Goal: Task Accomplishment & Management: Use online tool/utility

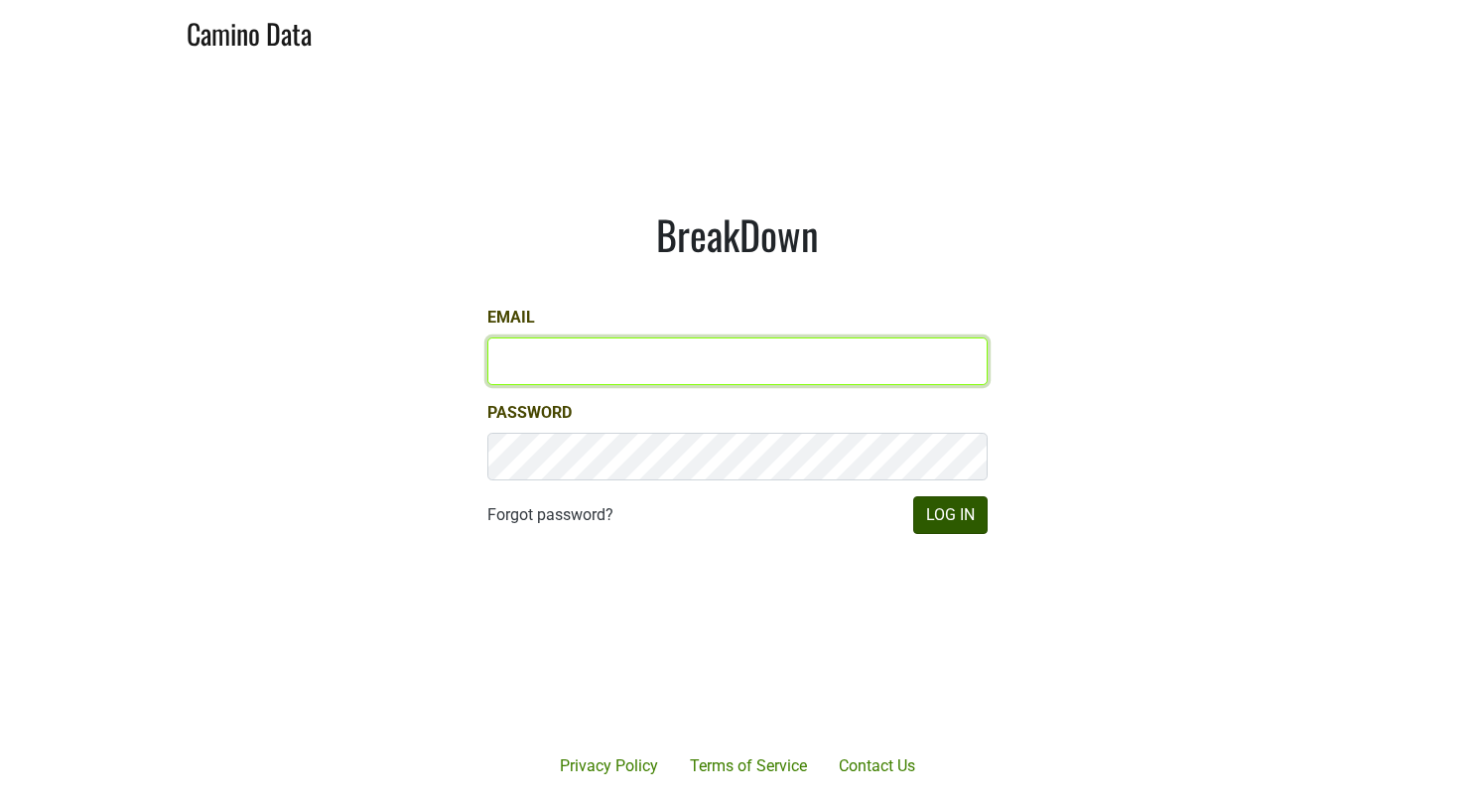
type input "[EMAIL_ADDRESS][DOMAIN_NAME]"
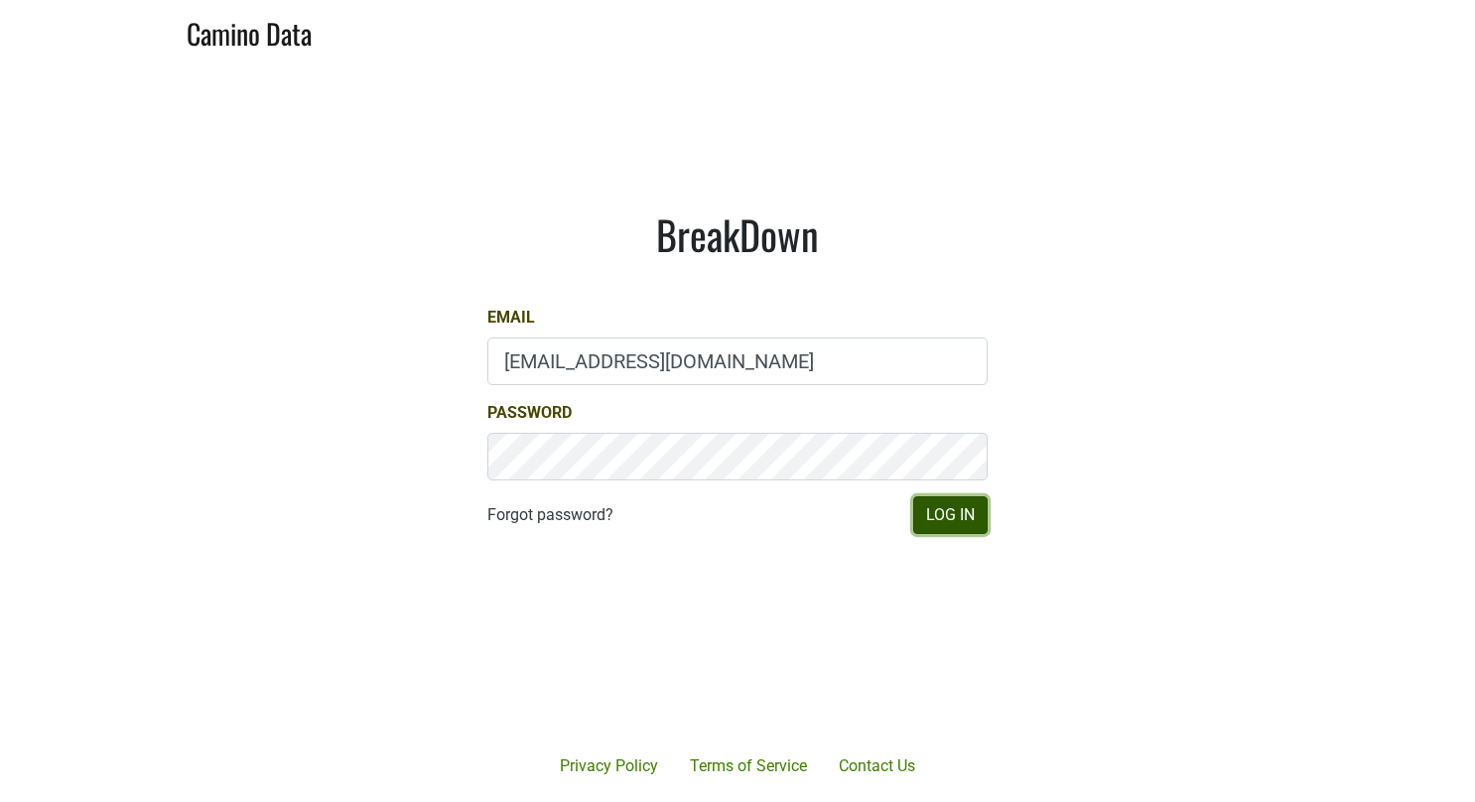
click at [941, 504] on button "Log In" at bounding box center [950, 515] width 74 height 38
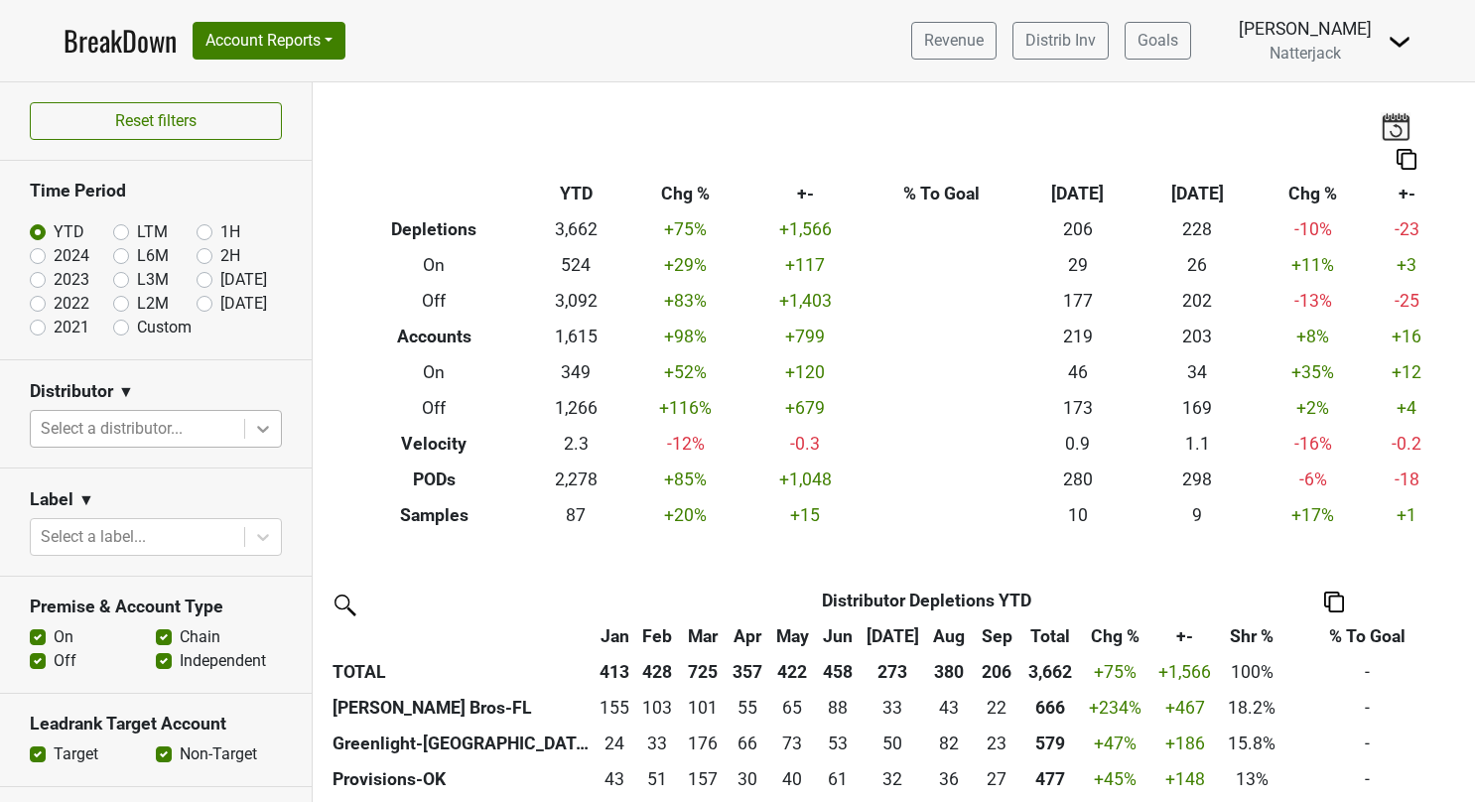
click at [257, 427] on icon at bounding box center [263, 429] width 12 height 7
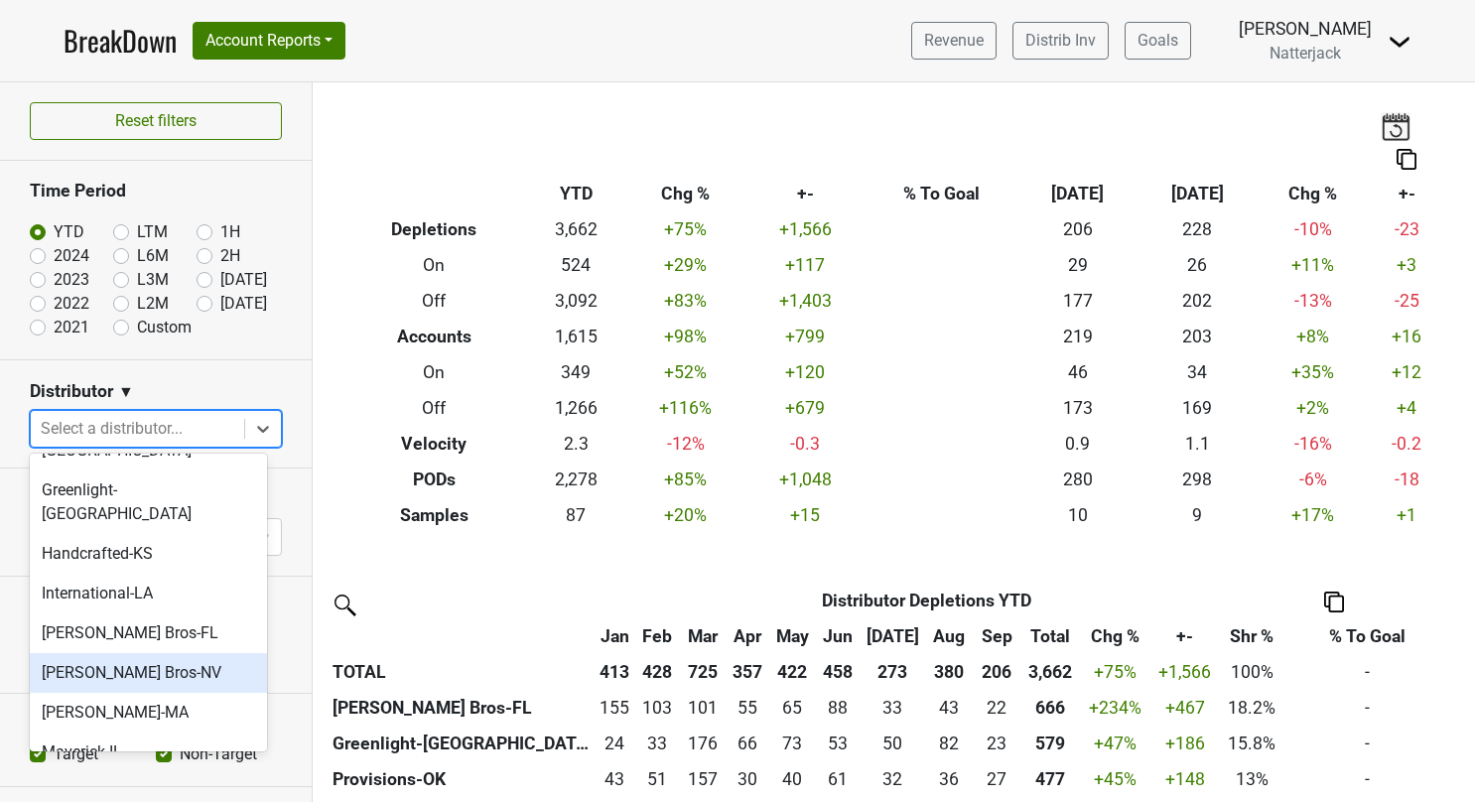
scroll to position [218, 0]
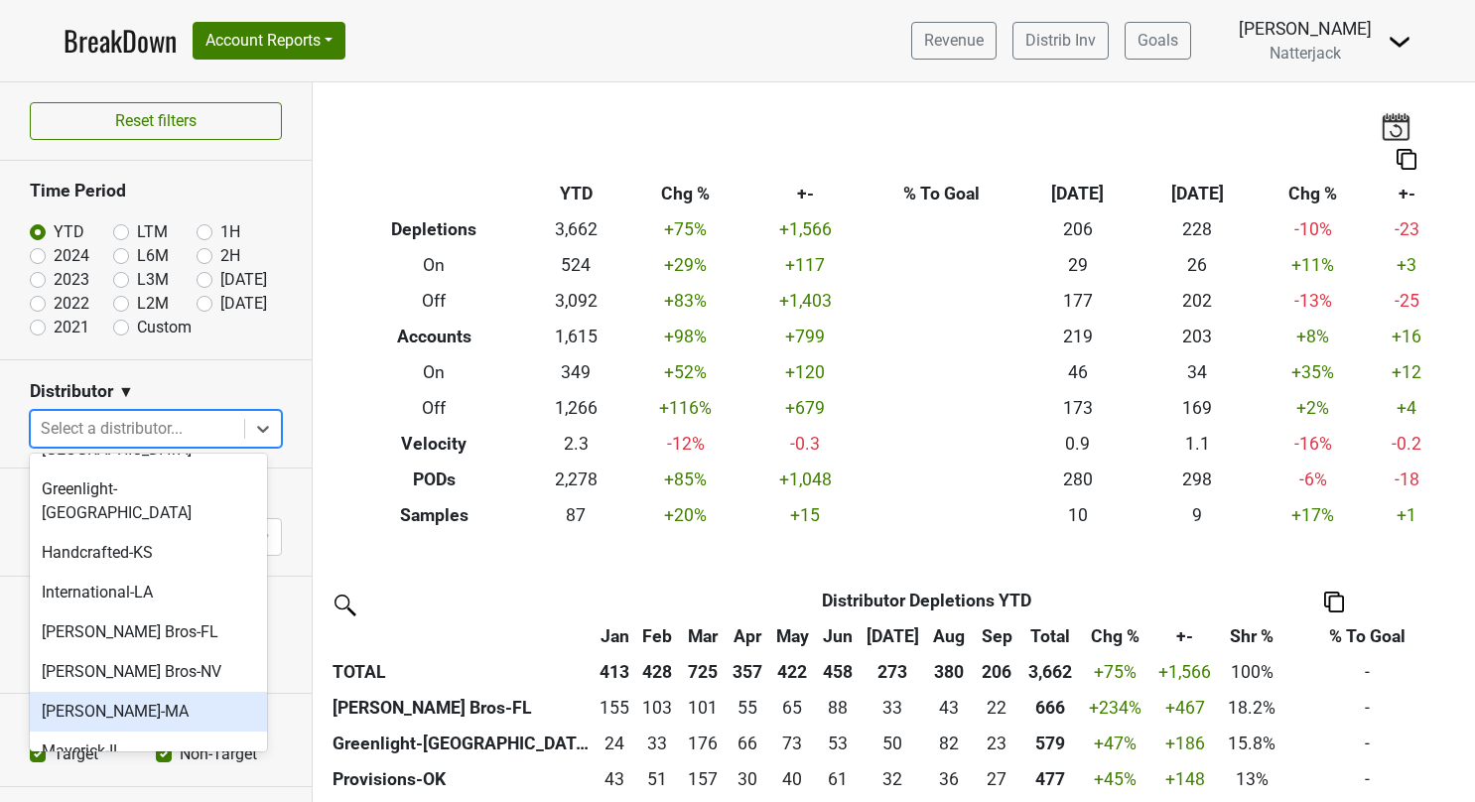
click at [111, 692] on div "[PERSON_NAME]-MA" at bounding box center [148, 712] width 237 height 40
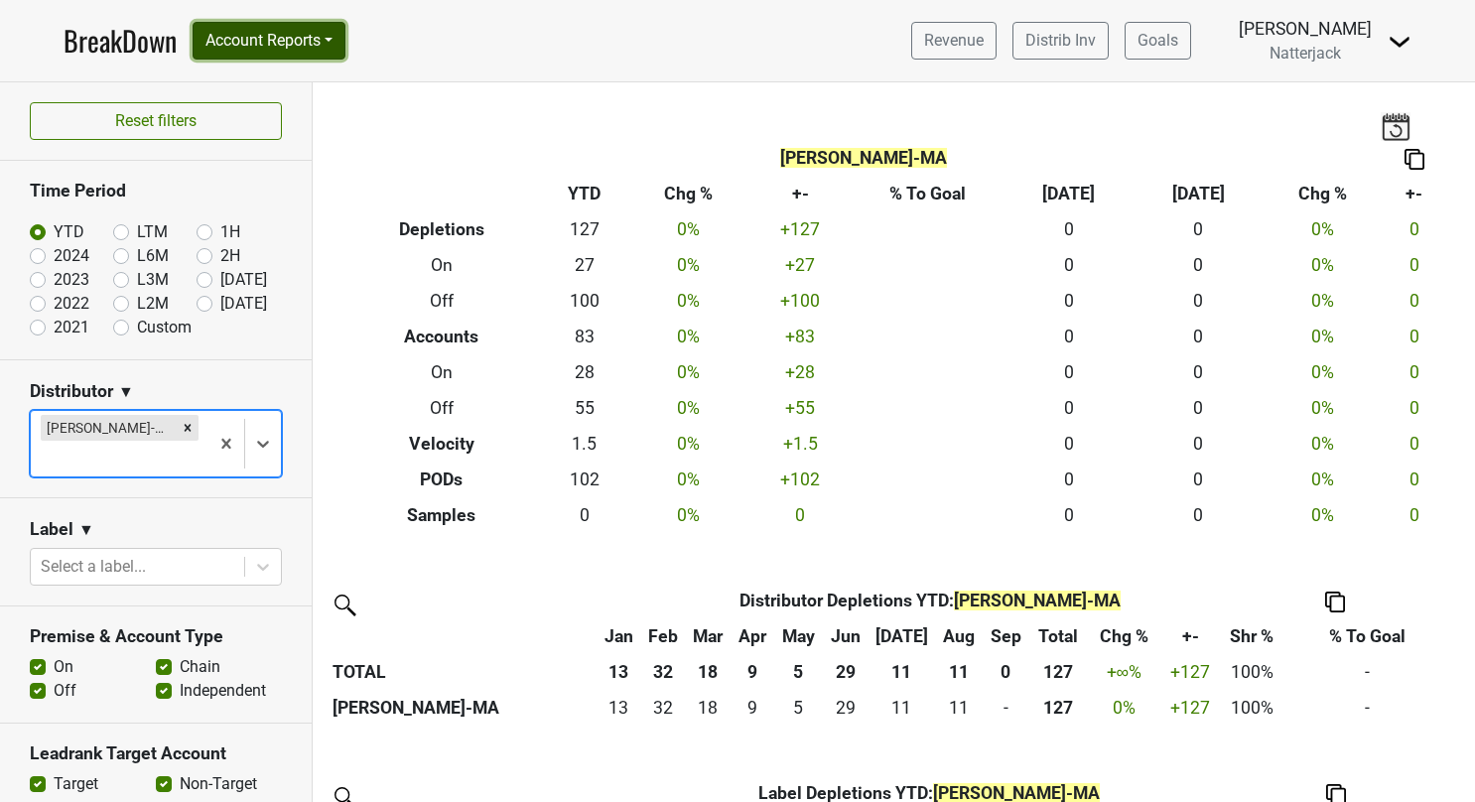
click at [340, 56] on button "Account Reports" at bounding box center [269, 41] width 153 height 38
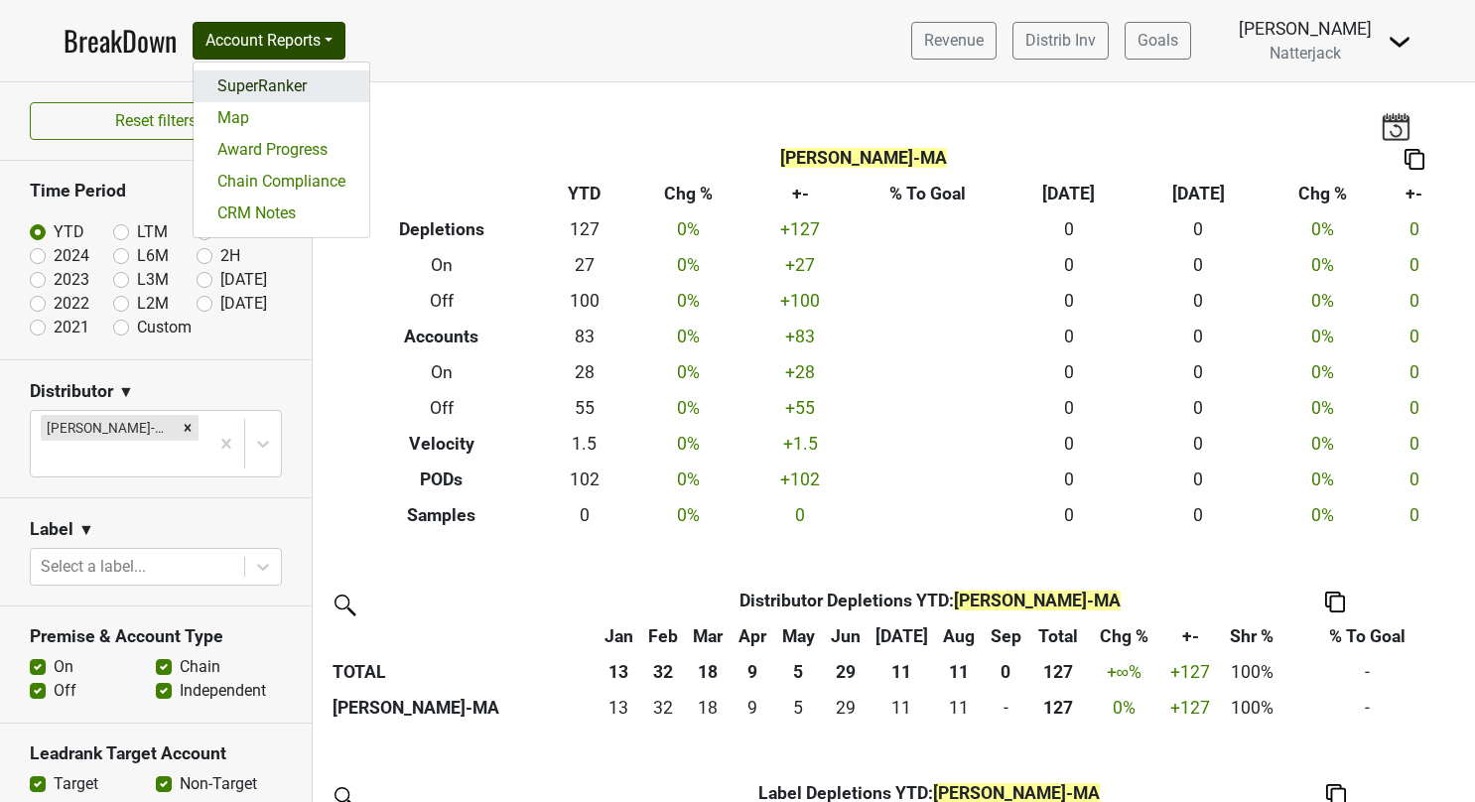
click at [268, 79] on link "SuperRanker" at bounding box center [282, 86] width 176 height 32
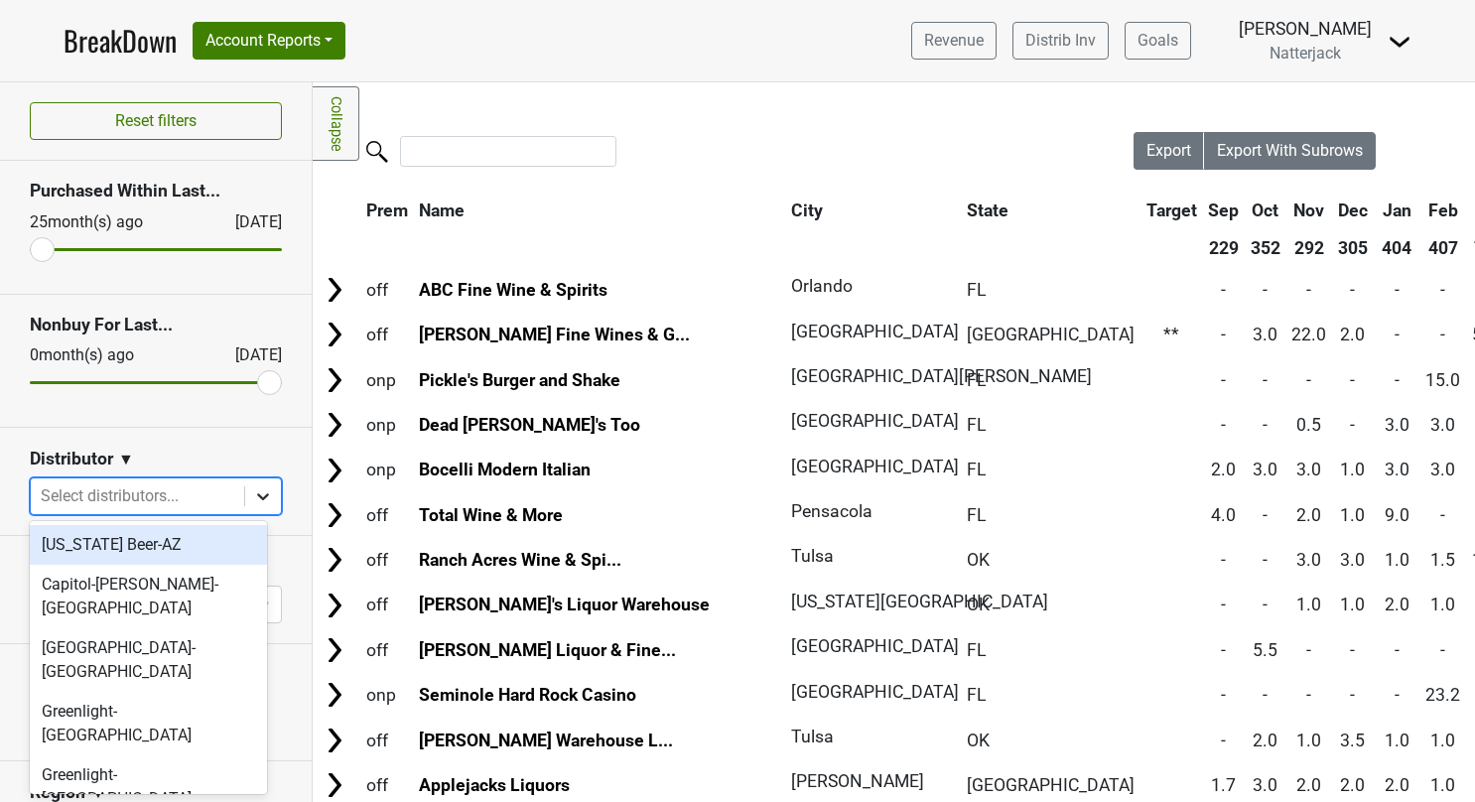
click at [253, 486] on icon at bounding box center [263, 496] width 20 height 20
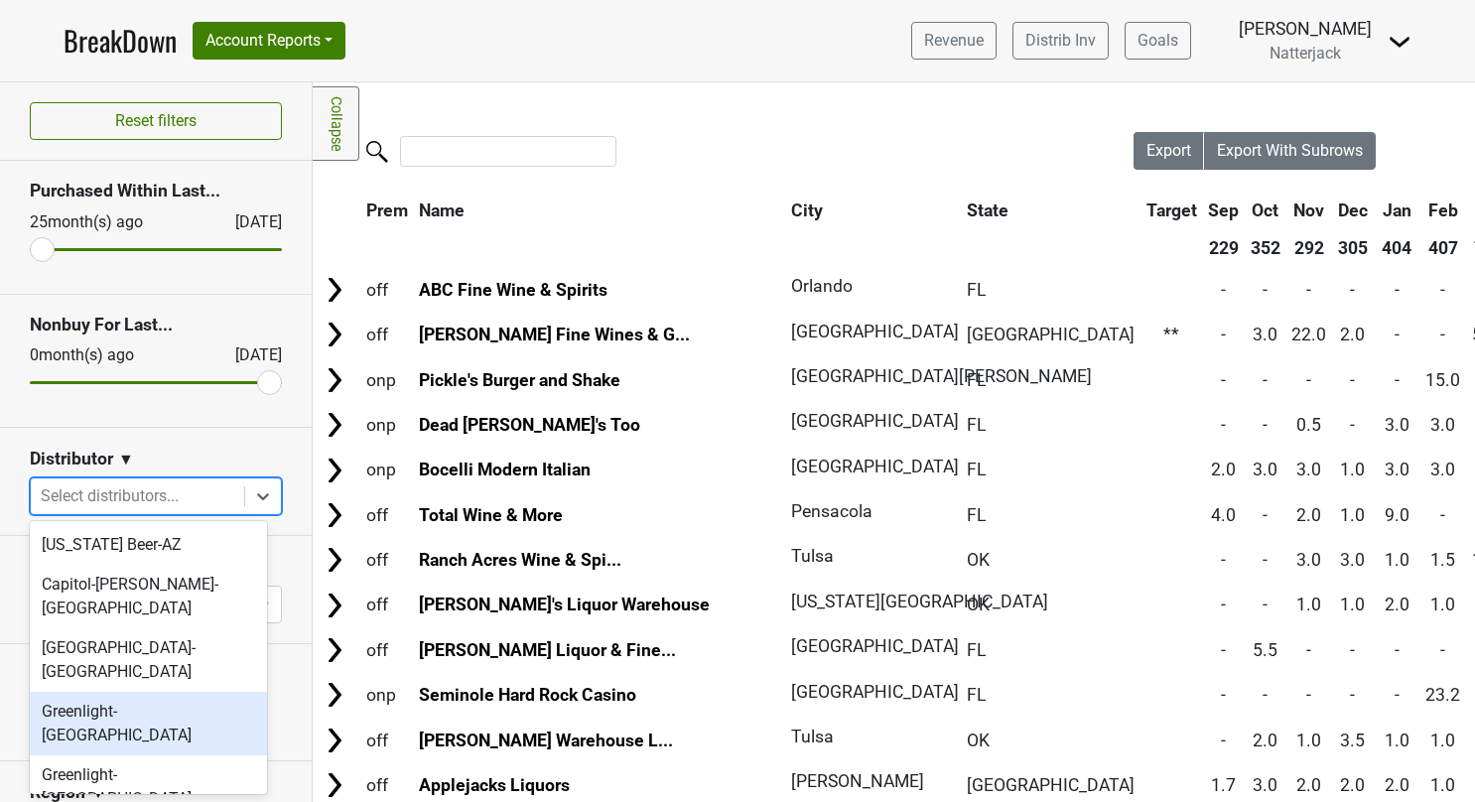
scroll to position [193, 0]
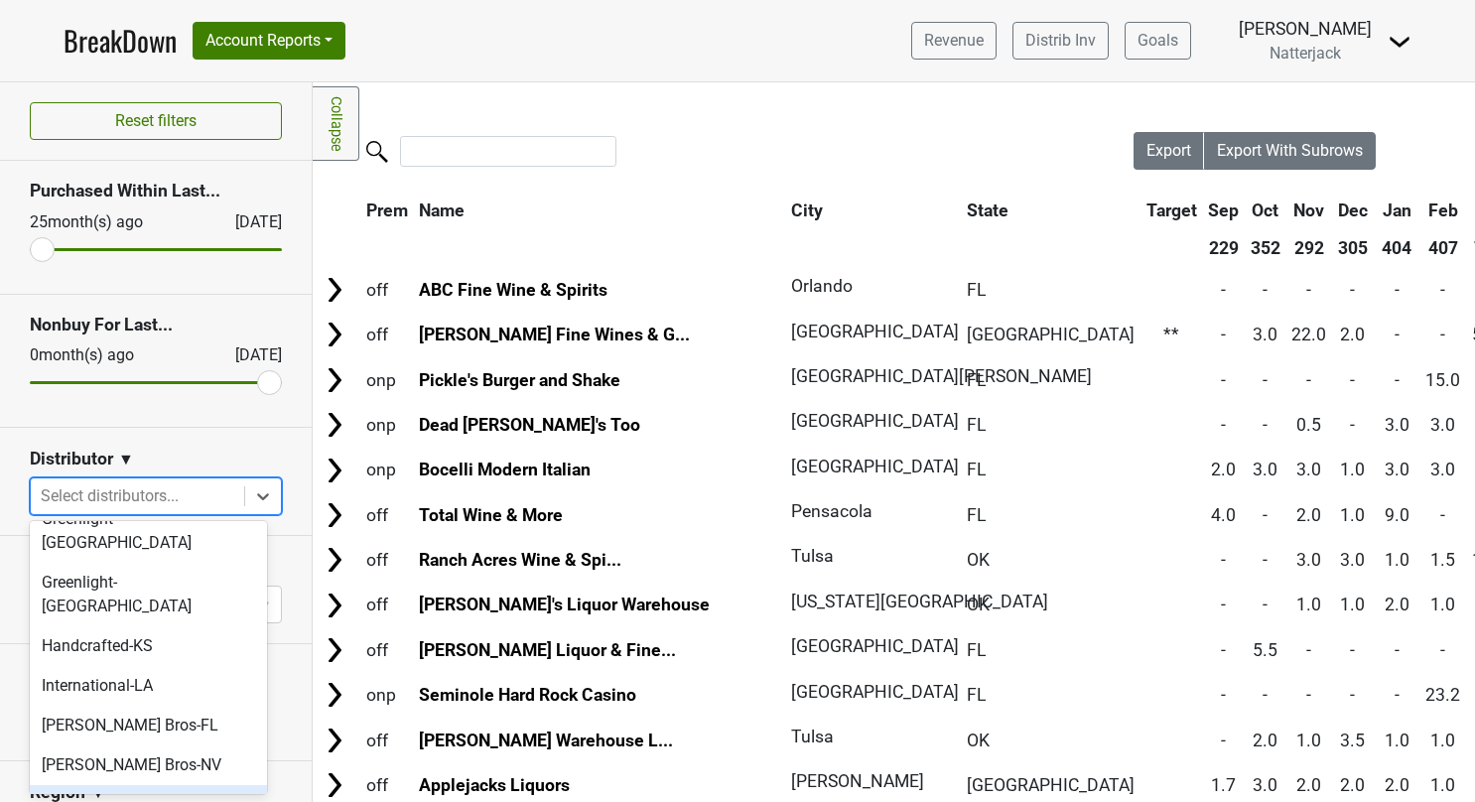
click at [150, 785] on div "[PERSON_NAME]-MA" at bounding box center [148, 805] width 237 height 40
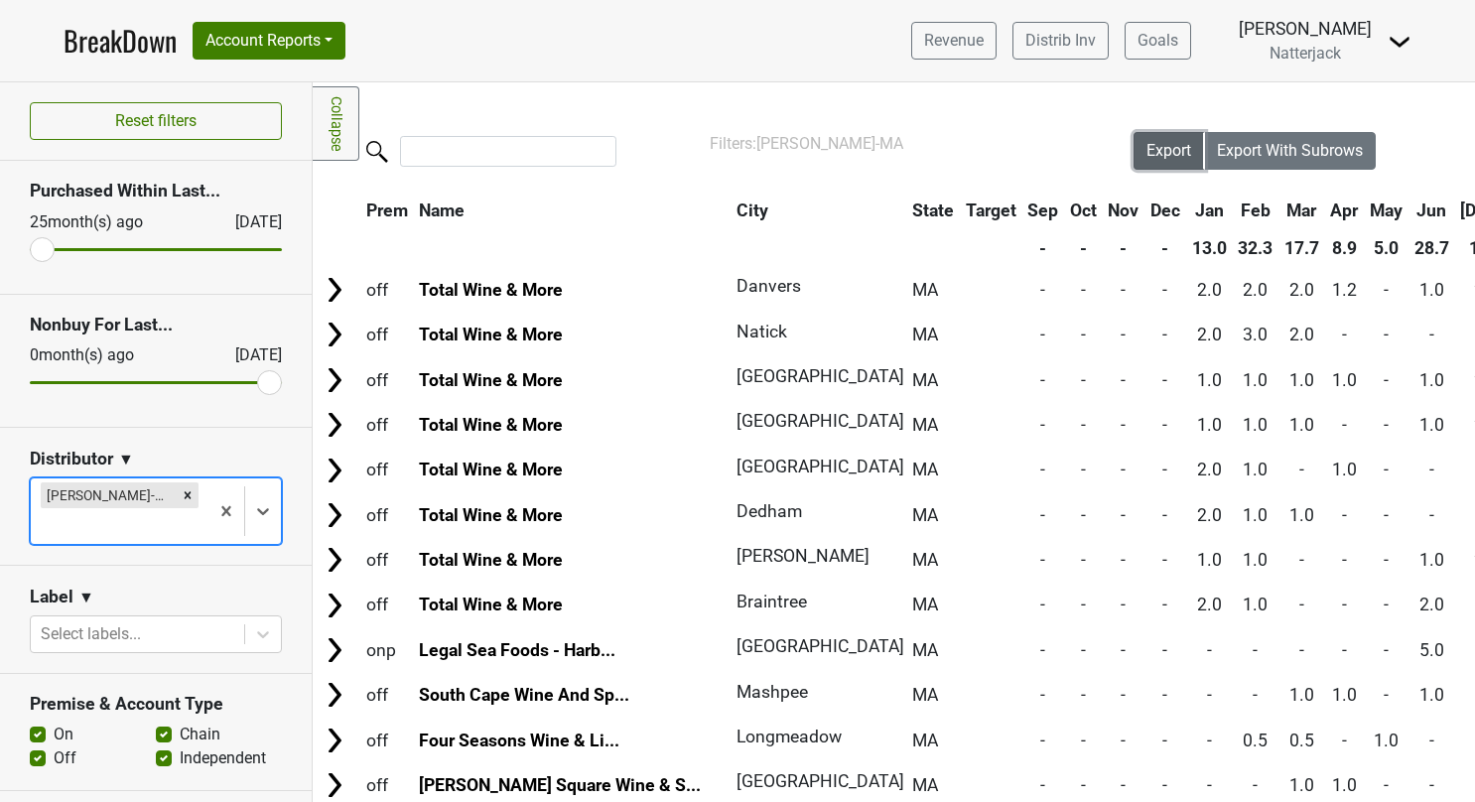
click at [1152, 145] on span "Export" at bounding box center [1168, 150] width 45 height 19
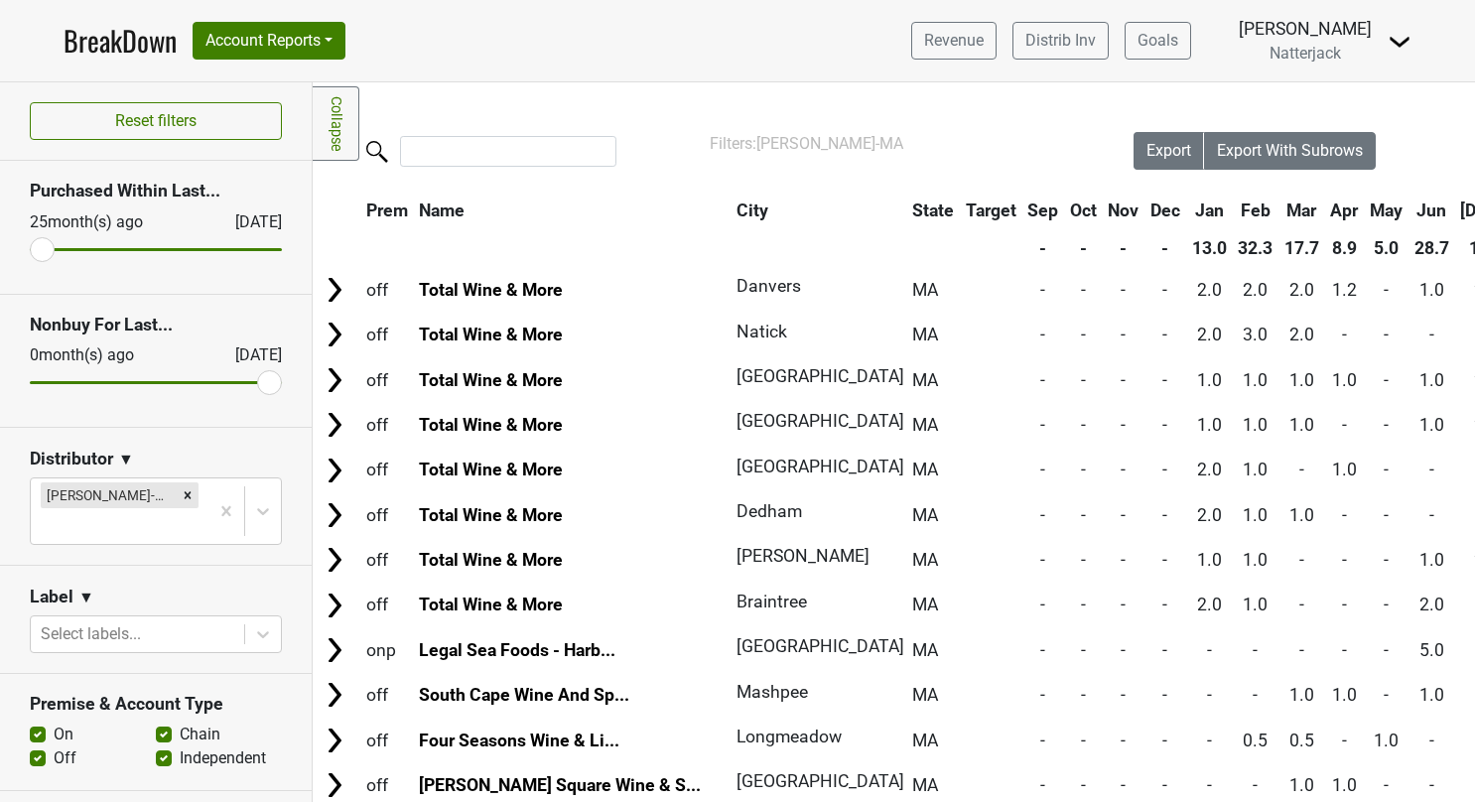
click at [99, 42] on link "BreakDown" at bounding box center [120, 41] width 113 height 42
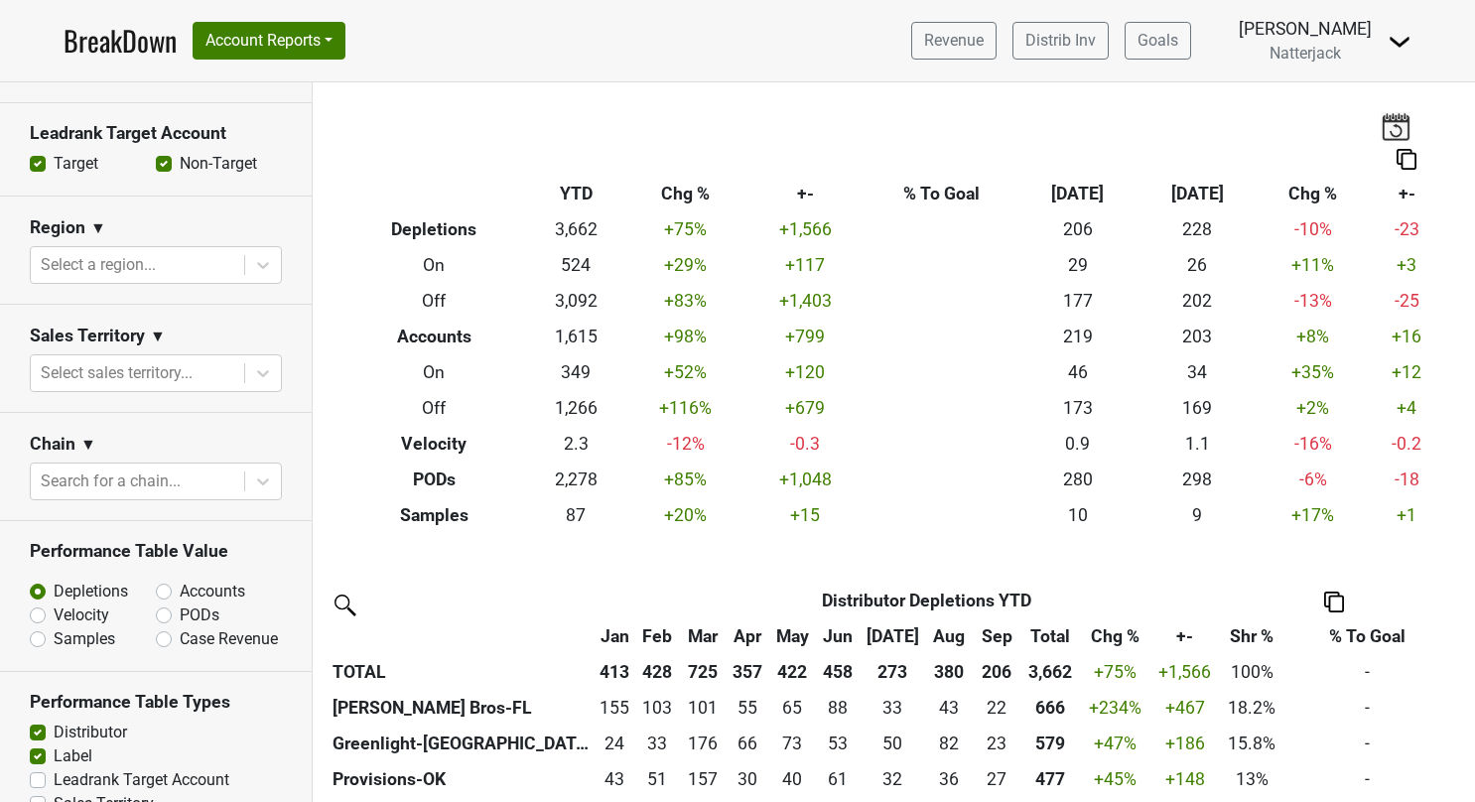
scroll to position [601, 0]
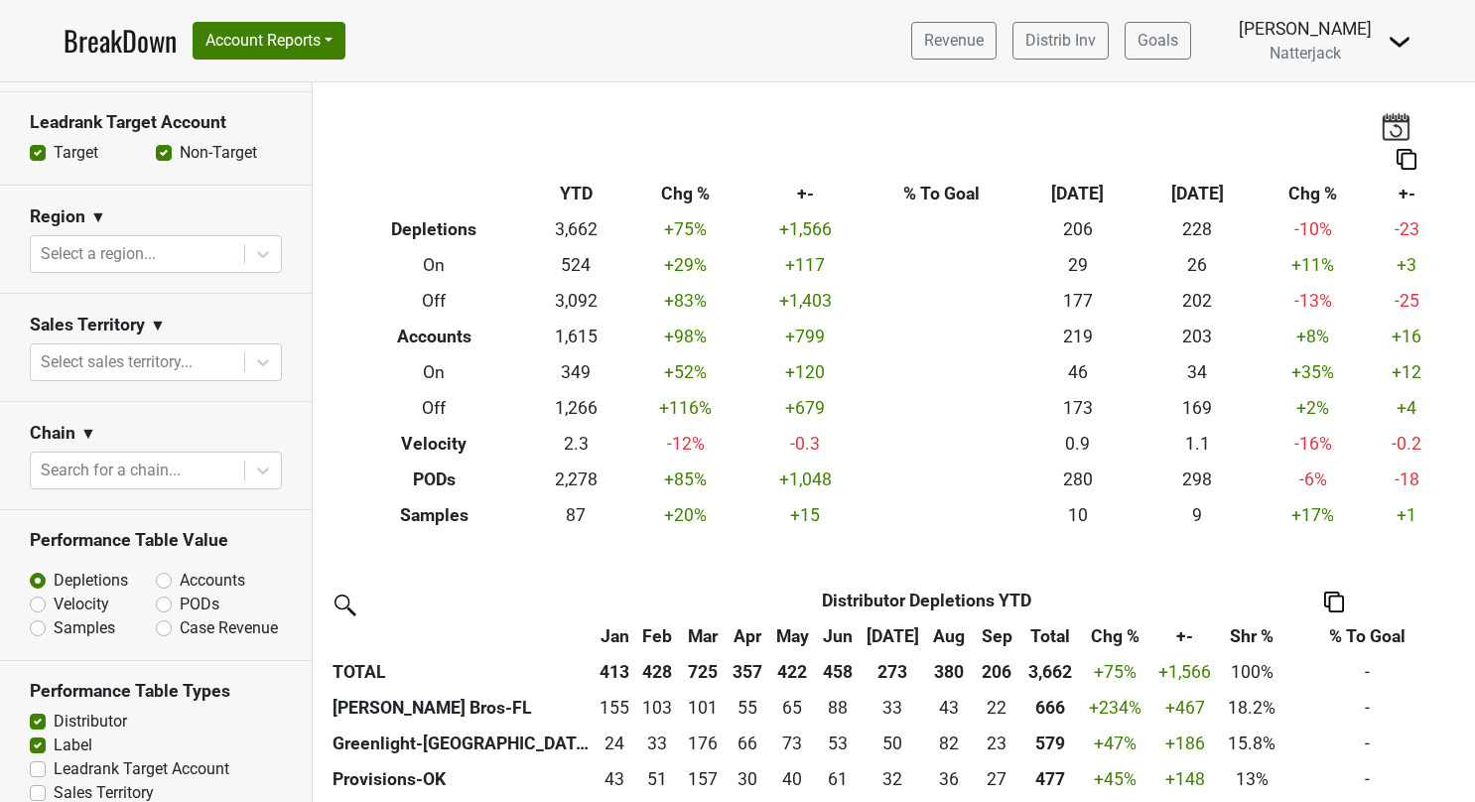
click at [180, 601] on label "PODs" at bounding box center [200, 605] width 40 height 24
click at [158, 601] on input "PODs" at bounding box center [216, 603] width 120 height 20
radio input "true"
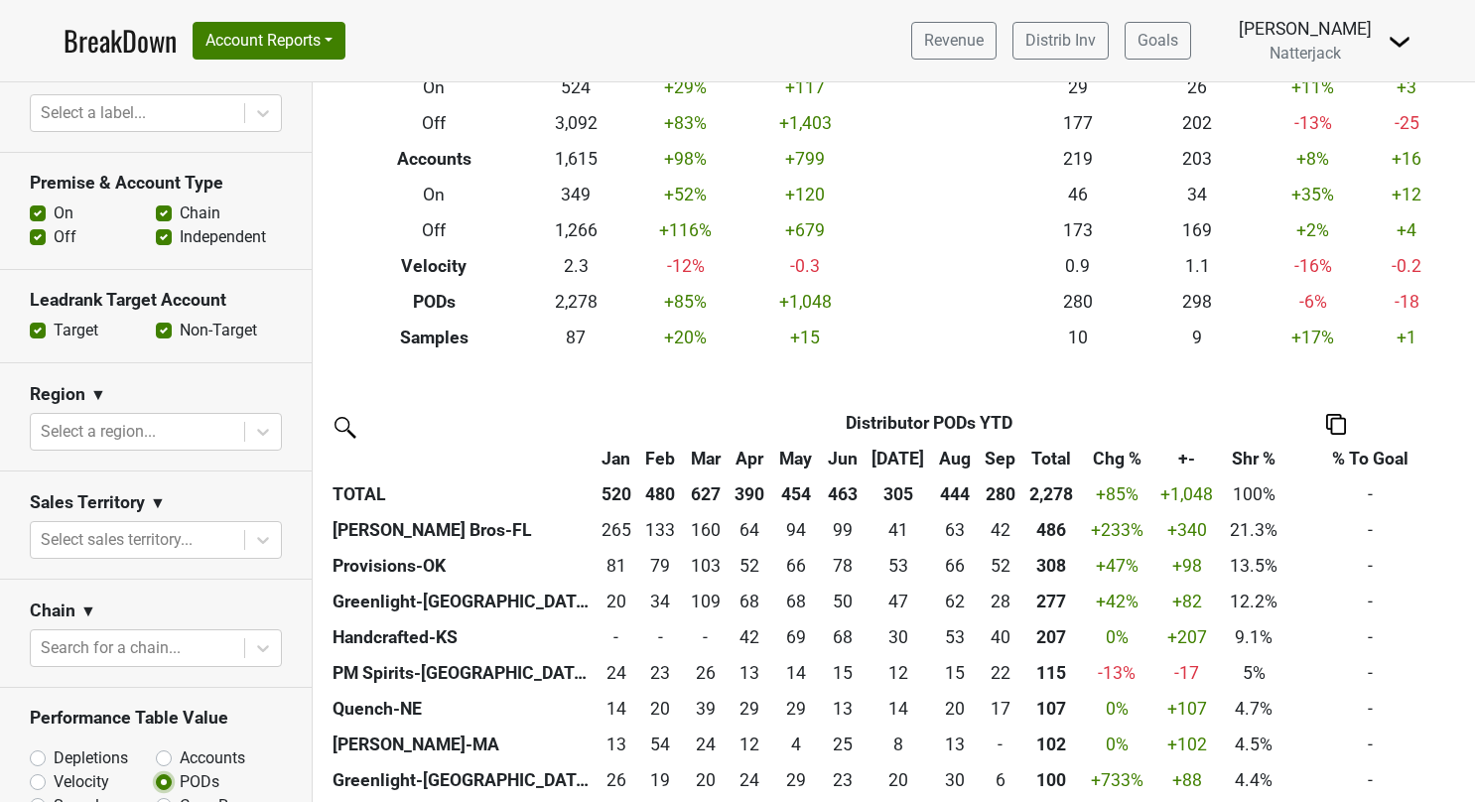
scroll to position [422, 0]
click at [54, 214] on label "On" at bounding box center [64, 215] width 20 height 24
click at [41, 214] on input "On" at bounding box center [38, 213] width 16 height 20
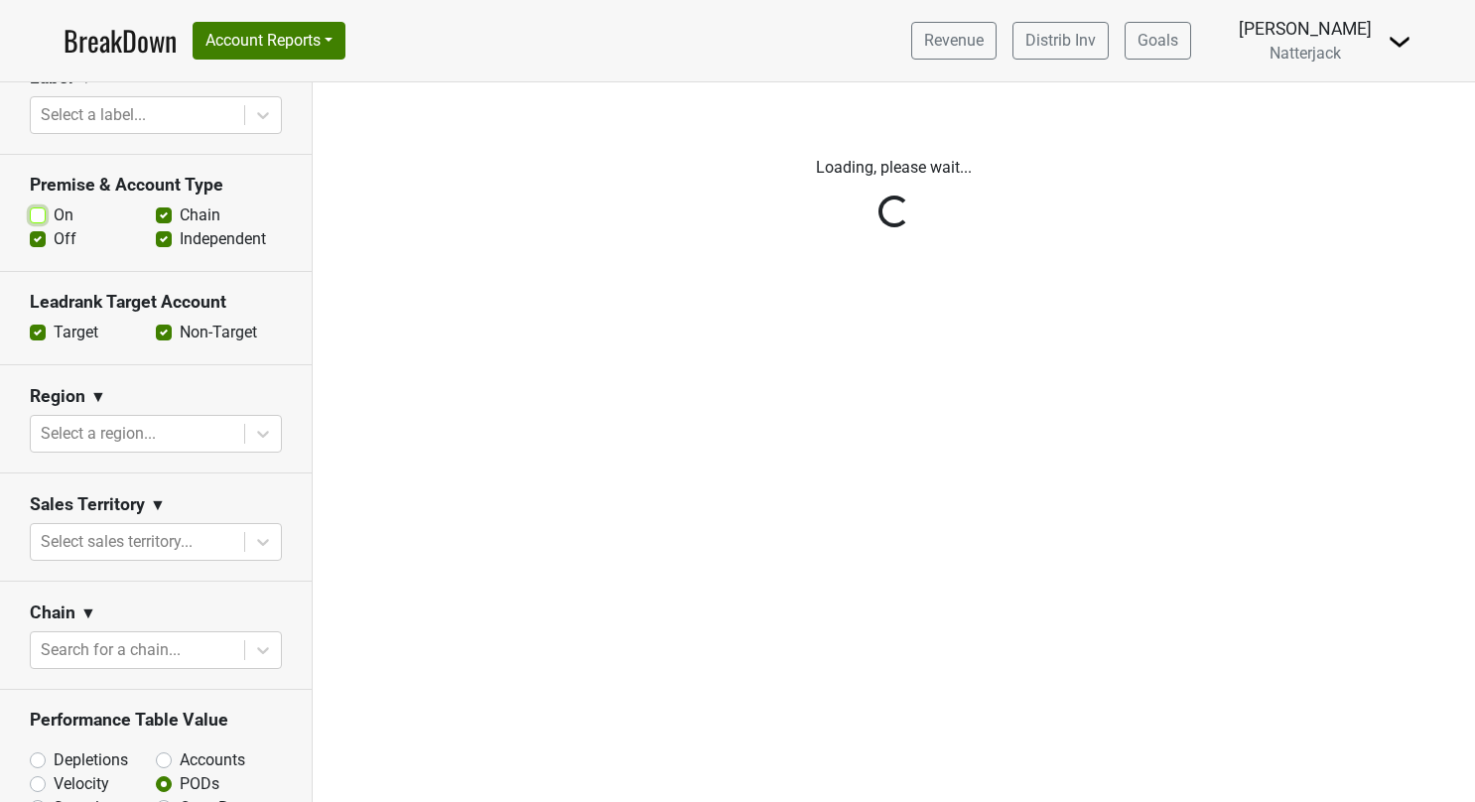
scroll to position [0, 0]
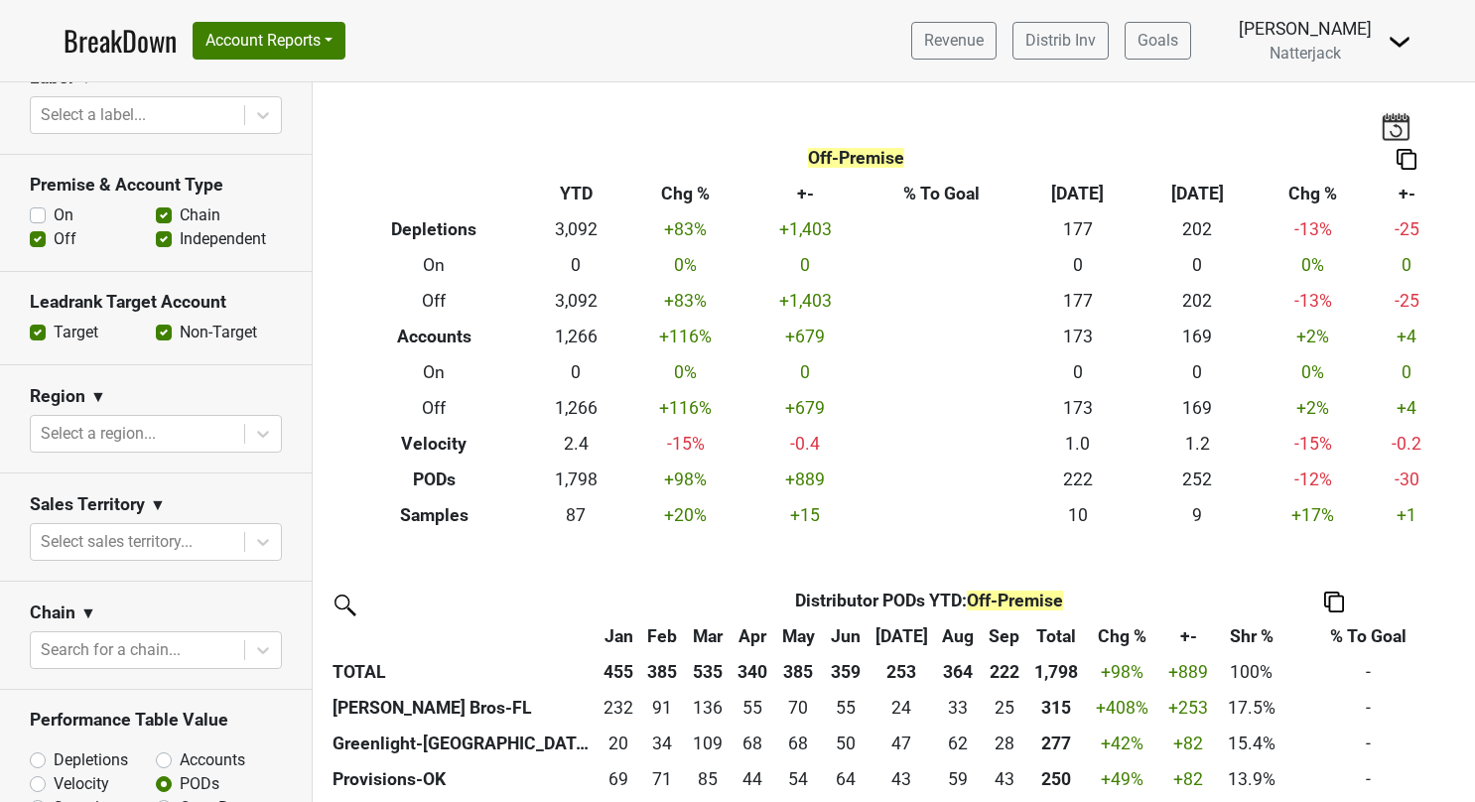
click at [54, 218] on label "On" at bounding box center [64, 215] width 20 height 24
click at [41, 218] on input "On" at bounding box center [38, 213] width 16 height 20
checkbox input "true"
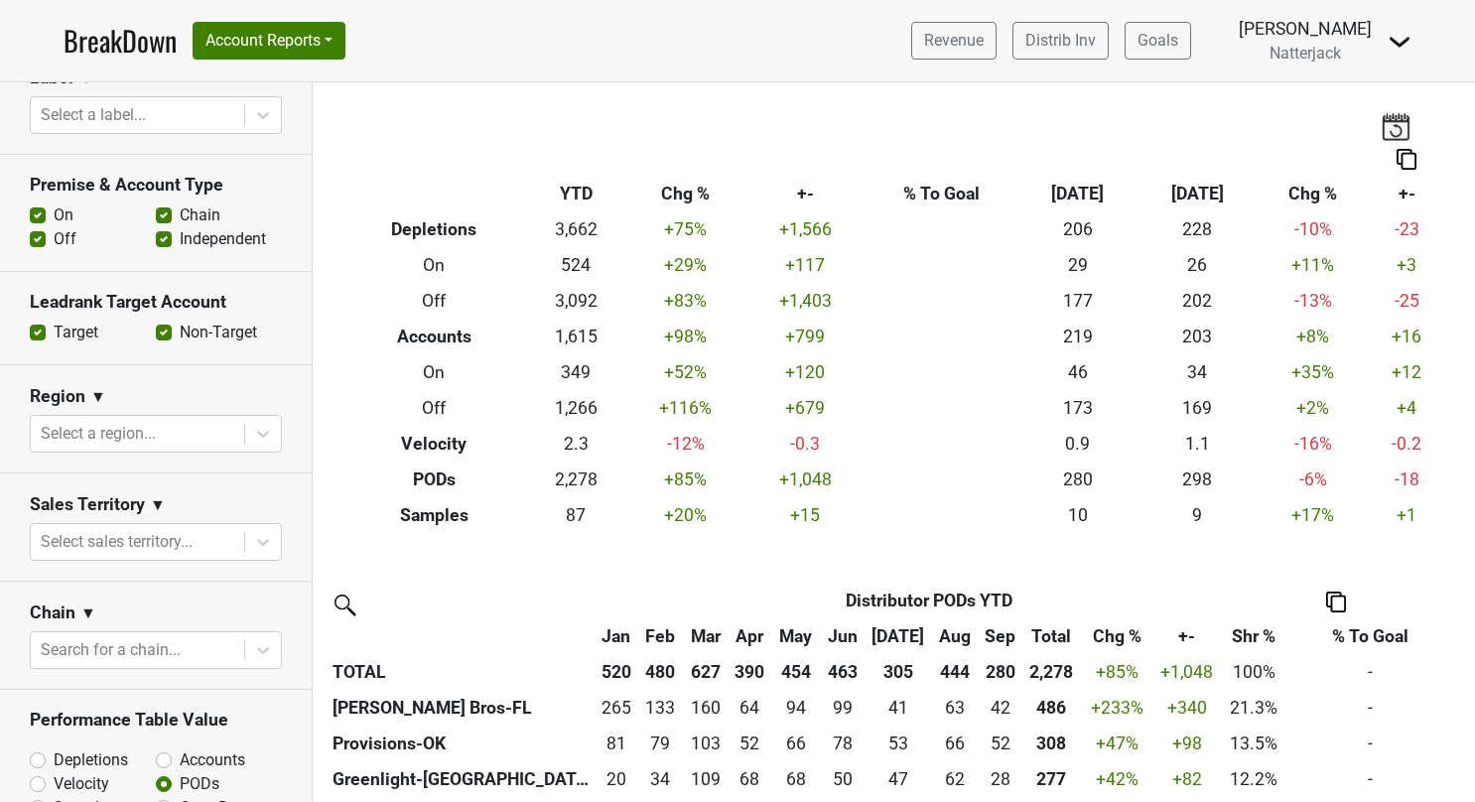
click at [54, 236] on label "Off" at bounding box center [65, 239] width 23 height 24
click at [40, 236] on input "Off" at bounding box center [38, 237] width 16 height 20
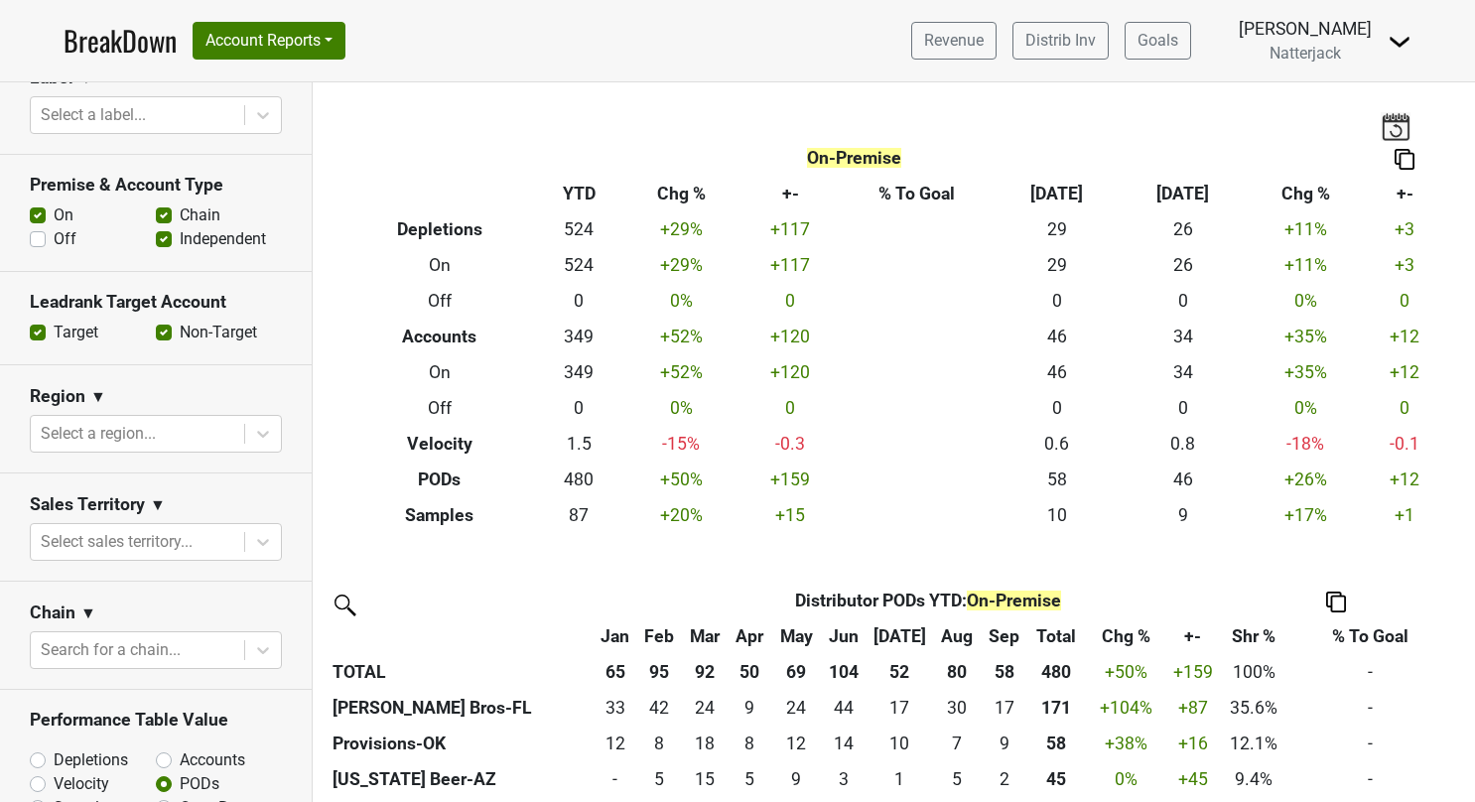
click at [54, 234] on label "Off" at bounding box center [65, 239] width 23 height 24
click at [38, 234] on input "Off" at bounding box center [38, 237] width 16 height 20
checkbox input "true"
